Goal: Task Accomplishment & Management: Manage account settings

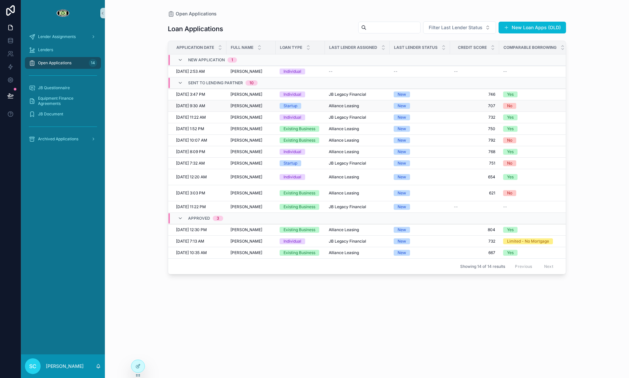
scroll to position [0, 3]
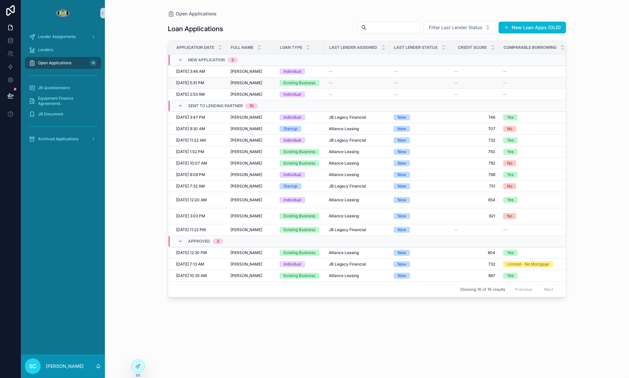
click at [263, 81] on div "[PERSON_NAME] [PERSON_NAME]" at bounding box center [250, 82] width 41 height 5
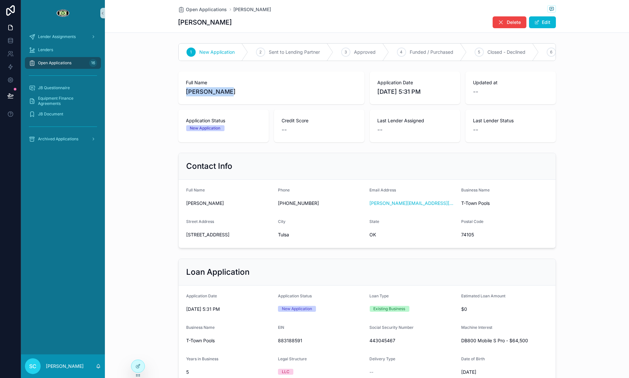
drag, startPoint x: 197, startPoint y: 91, endPoint x: 186, endPoint y: 92, distance: 10.8
click at [182, 91] on div "Full Name [PERSON_NAME]" at bounding box center [271, 87] width 186 height 33
copy span "[PERSON_NAME]"
click at [211, 236] on span "[STREET_ADDRESS]" at bounding box center [229, 234] width 86 height 7
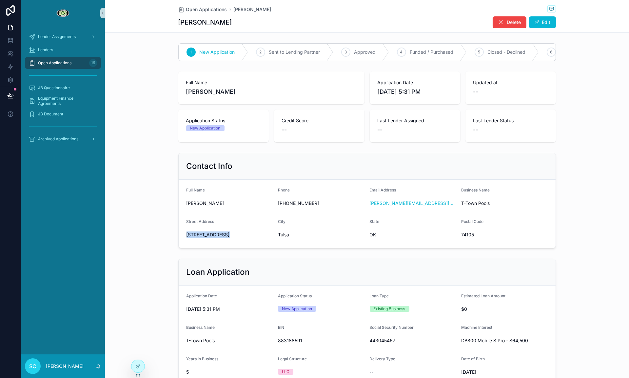
click at [211, 236] on span "[STREET_ADDRESS]" at bounding box center [229, 234] width 86 height 7
copy span "[STREET_ADDRESS]"
click at [462, 236] on span "74105" at bounding box center [504, 234] width 86 height 7
copy span "74105"
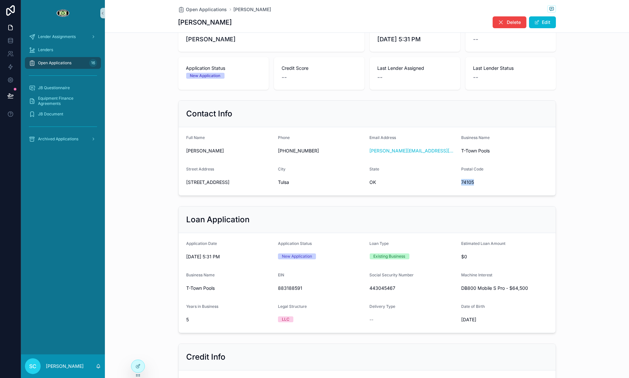
scroll to position [110, 0]
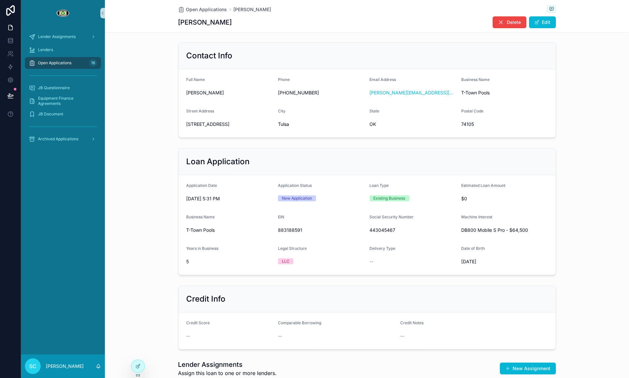
click at [388, 228] on span "443045467" at bounding box center [413, 230] width 86 height 7
copy span "443045467"
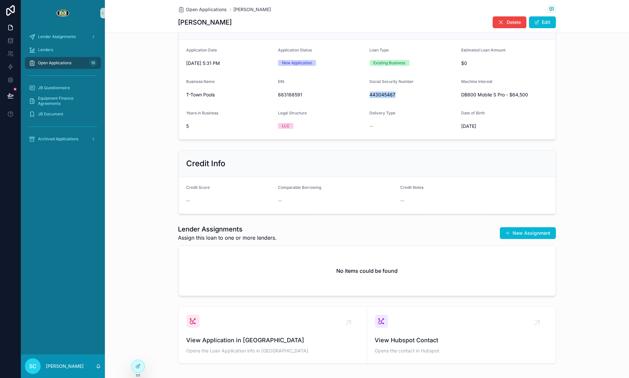
scroll to position [275, 0]
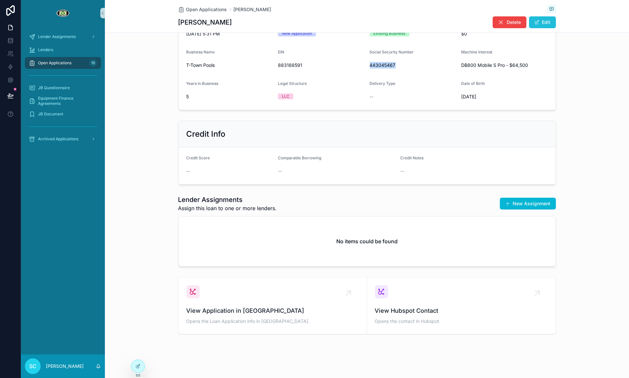
click at [532, 27] on button "Edit" at bounding box center [542, 22] width 27 height 12
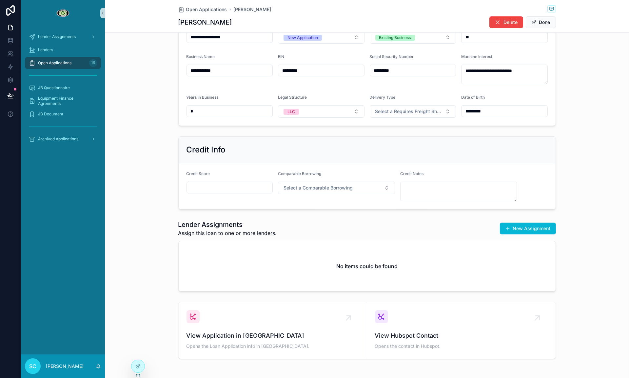
scroll to position [278, 0]
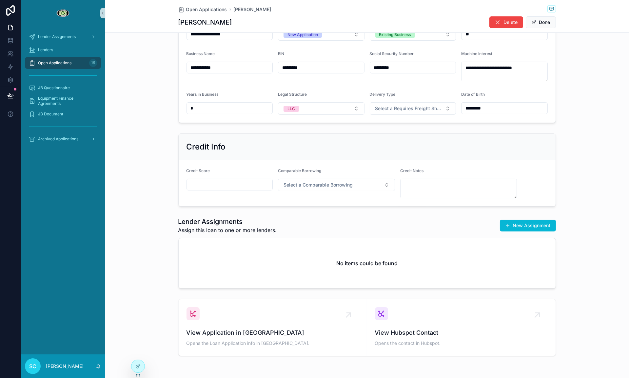
click at [218, 192] on div "Credit Score" at bounding box center [229, 183] width 86 height 30
click at [215, 186] on input "scrollable content" at bounding box center [230, 184] width 86 height 9
paste input "***"
type input "***"
click at [440, 193] on textarea "scrollable content" at bounding box center [458, 189] width 117 height 20
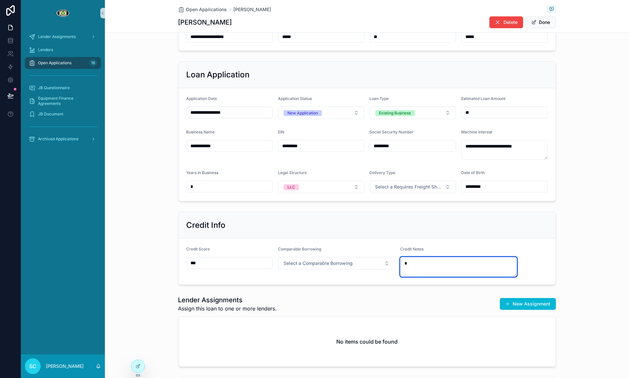
scroll to position [285, 0]
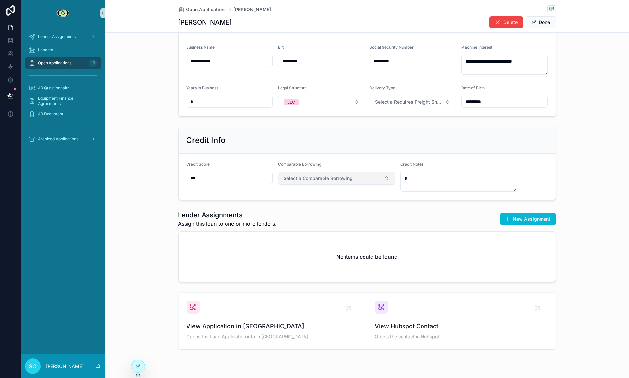
drag, startPoint x: 302, startPoint y: 161, endPoint x: 301, endPoint y: 174, distance: 13.1
click at [302, 163] on span "Comparable Borrowing" at bounding box center [299, 164] width 43 height 5
click at [301, 174] on button "Select a Comparable Borrowing" at bounding box center [336, 178] width 117 height 12
click at [313, 211] on div "Limited - No Mortgage" at bounding box center [307, 214] width 42 height 6
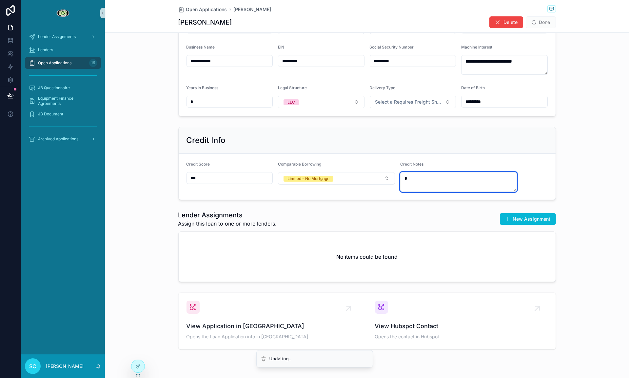
click at [423, 187] on textarea "*" at bounding box center [458, 182] width 117 height 20
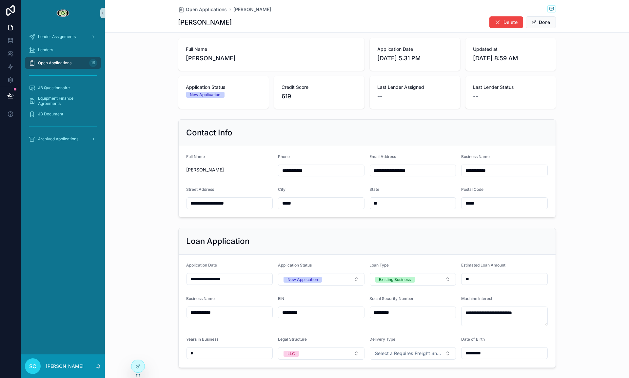
scroll to position [40, 0]
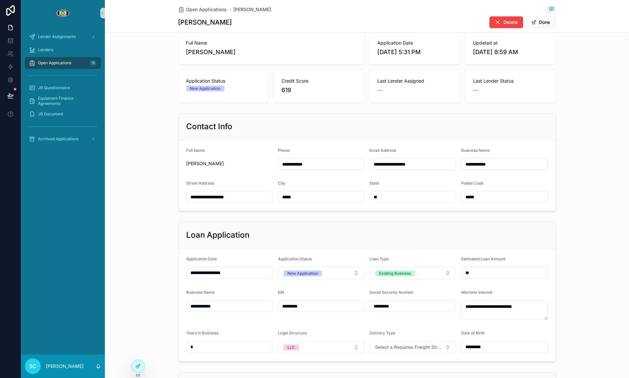
type textarea "********"
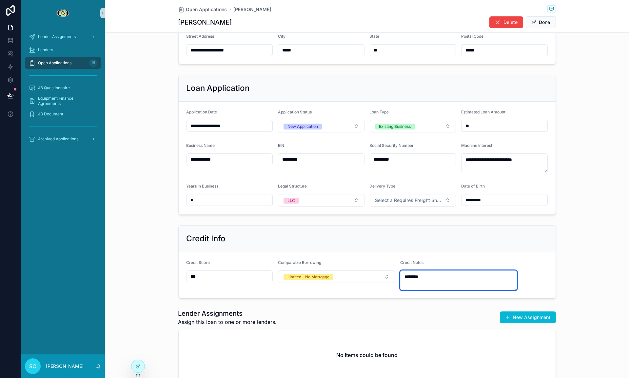
scroll to position [300, 0]
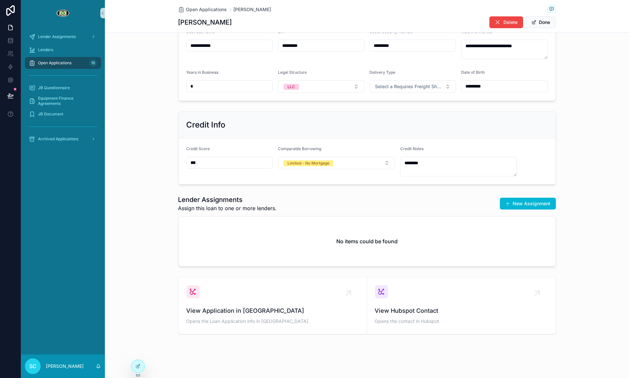
click at [350, 214] on div "Lender Assignments Assign this loan to one or more lenders. New Assignment No i…" at bounding box center [366, 230] width 377 height 71
click at [510, 202] on span "scrollable content" at bounding box center [507, 203] width 5 height 5
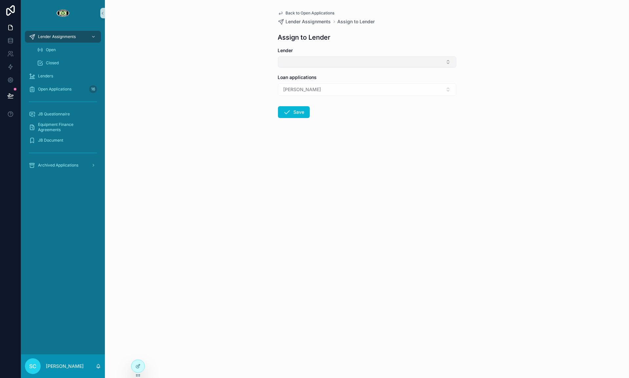
click at [291, 62] on button "Select Button" at bounding box center [367, 61] width 178 height 11
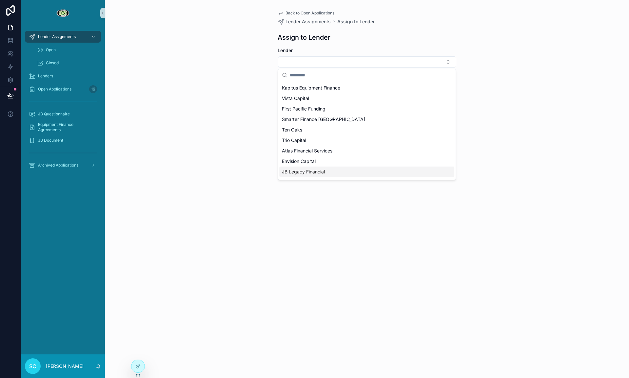
click at [312, 169] on span "JB Legacy Financial" at bounding box center [303, 171] width 43 height 7
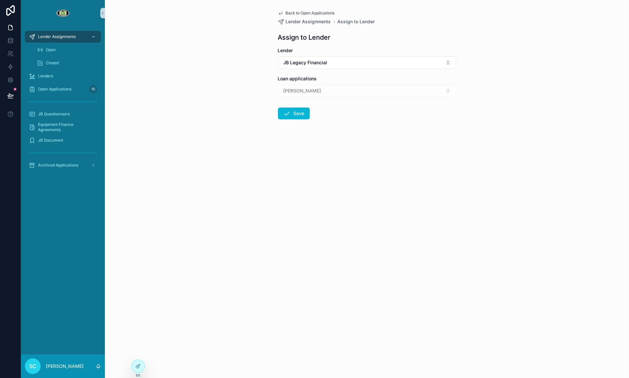
drag, startPoint x: 291, startPoint y: 113, endPoint x: 284, endPoint y: 102, distance: 13.5
click at [291, 113] on button "Save" at bounding box center [294, 113] width 32 height 12
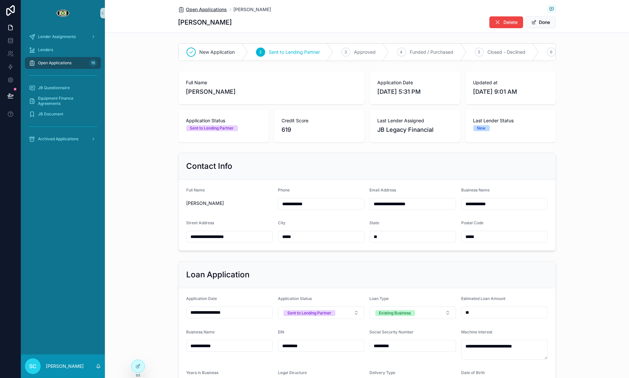
click at [210, 11] on span "Open Applications" at bounding box center [206, 9] width 41 height 7
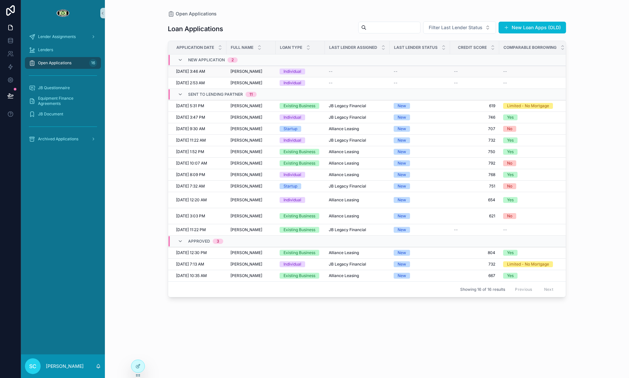
click at [272, 69] on div "[PERSON_NAME] [PERSON_NAME]" at bounding box center [250, 71] width 41 height 5
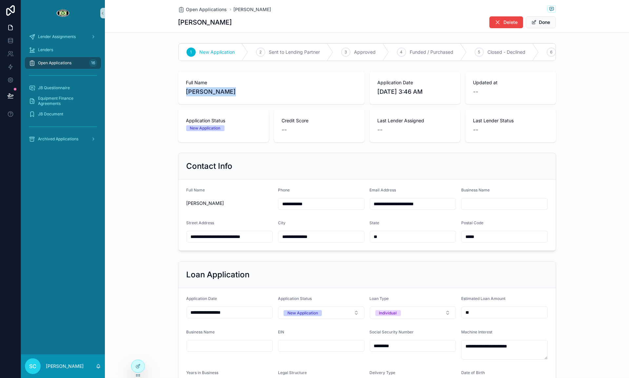
drag, startPoint x: 236, startPoint y: 90, endPoint x: 186, endPoint y: 92, distance: 50.2
click at [184, 92] on div "Full Name [PERSON_NAME]" at bounding box center [271, 87] width 186 height 33
copy span "[PERSON_NAME]"
click at [210, 239] on input "**********" at bounding box center [230, 236] width 86 height 9
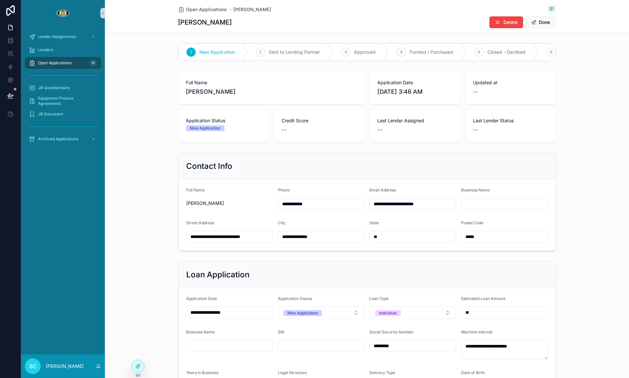
click at [210, 239] on input "**********" at bounding box center [230, 236] width 86 height 9
click at [478, 240] on input "*****" at bounding box center [504, 236] width 86 height 9
click at [477, 238] on input "*****" at bounding box center [504, 236] width 86 height 9
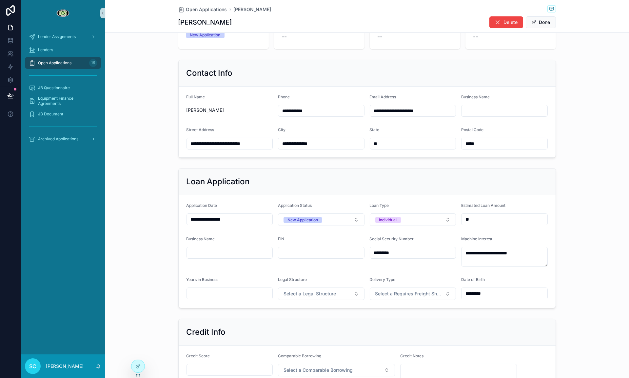
scroll to position [94, 0]
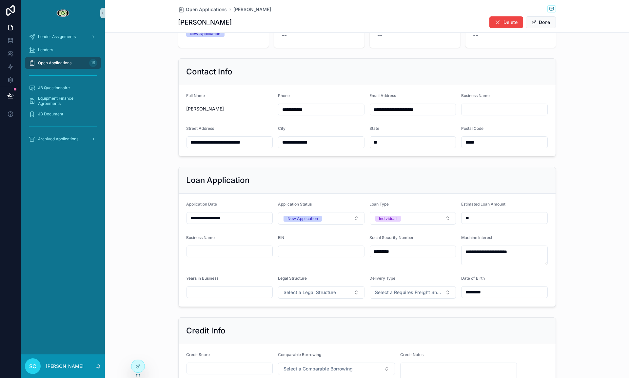
click at [388, 249] on input "*********" at bounding box center [413, 251] width 86 height 9
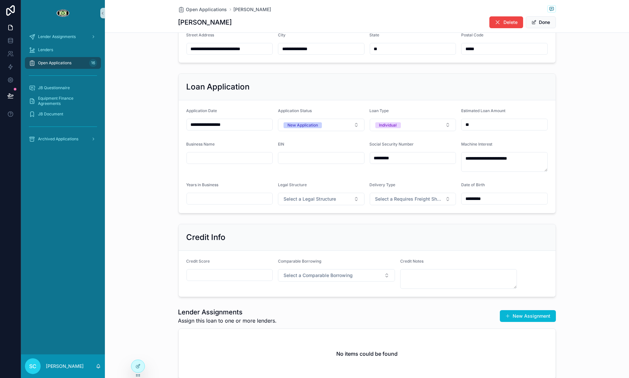
scroll to position [198, 0]
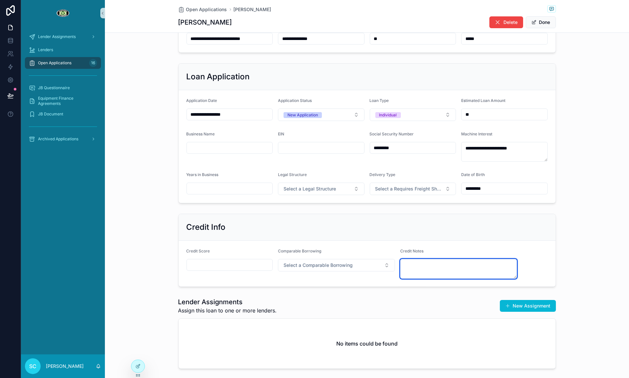
click at [426, 269] on textarea "scrollable content" at bounding box center [458, 269] width 117 height 20
paste textarea "**********"
type textarea "**********"
click at [538, 25] on button "Done" at bounding box center [541, 22] width 30 height 12
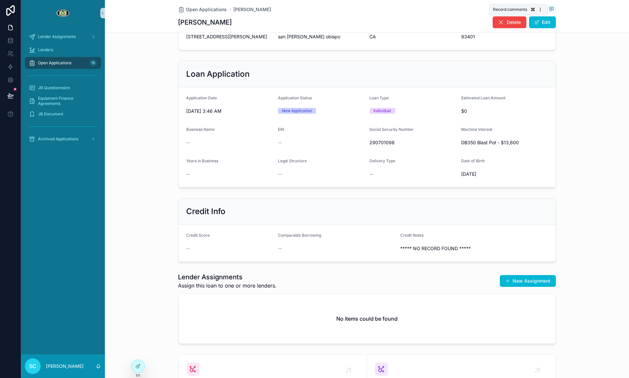
click at [547, 7] on span "scrollable content" at bounding box center [551, 8] width 9 height 7
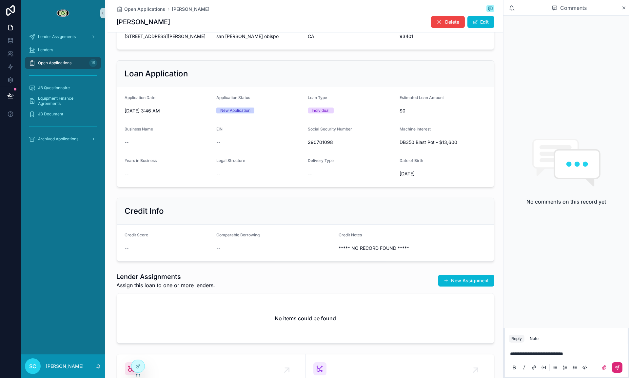
click at [613, 372] on button "scrollable content" at bounding box center [617, 367] width 10 height 10
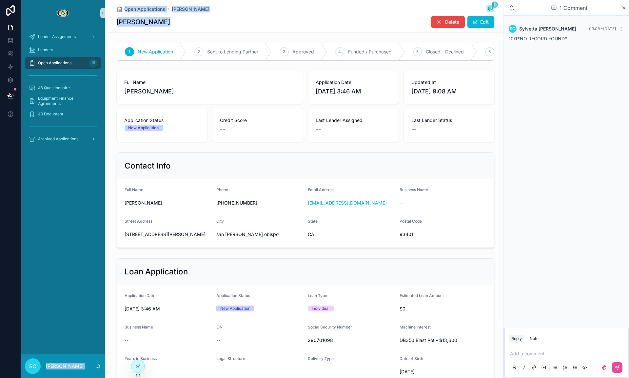
drag, startPoint x: 167, startPoint y: 22, endPoint x: 99, endPoint y: 23, distance: 67.8
click at [99, 23] on div "Lender Assignments Lenders Open Applications 16 JB Questionnaire Equipment Fina…" at bounding box center [325, 189] width 608 height 378
drag, startPoint x: 125, startPoint y: 25, endPoint x: 131, endPoint y: 25, distance: 5.6
click at [125, 25] on h1 "[PERSON_NAME]" at bounding box center [144, 21] width 54 height 9
drag, startPoint x: 150, startPoint y: 23, endPoint x: 118, endPoint y: 24, distance: 31.8
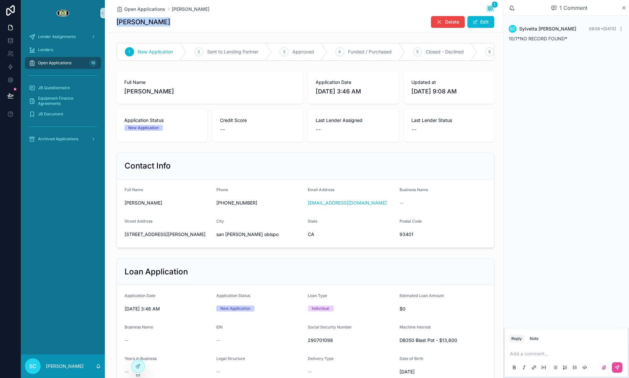
click at [118, 24] on div "[PERSON_NAME] Delete Edit" at bounding box center [305, 22] width 377 height 12
copy h1 "[PERSON_NAME]"
